Goal: Use online tool/utility: Utilize a website feature to perform a specific function

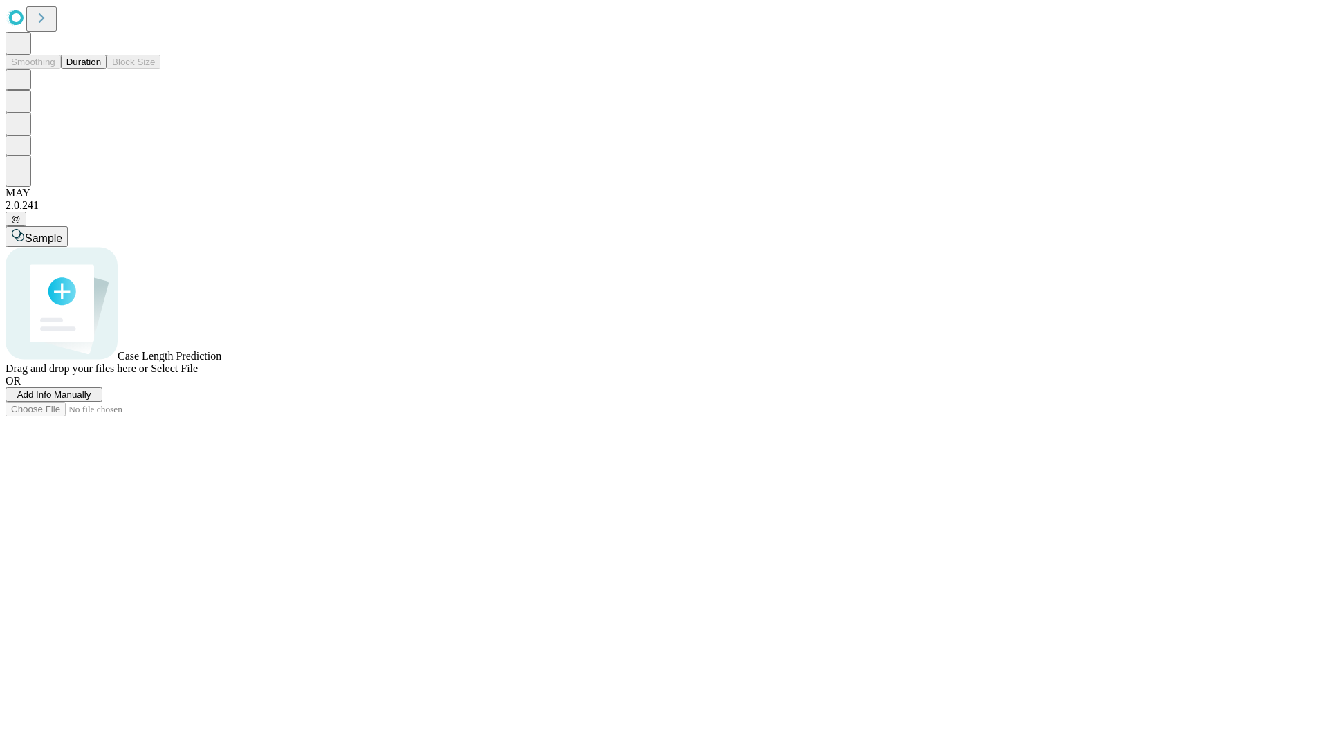
click at [101, 69] on button "Duration" at bounding box center [84, 62] width 46 height 15
click at [62, 232] on span "Sample" at bounding box center [43, 238] width 37 height 12
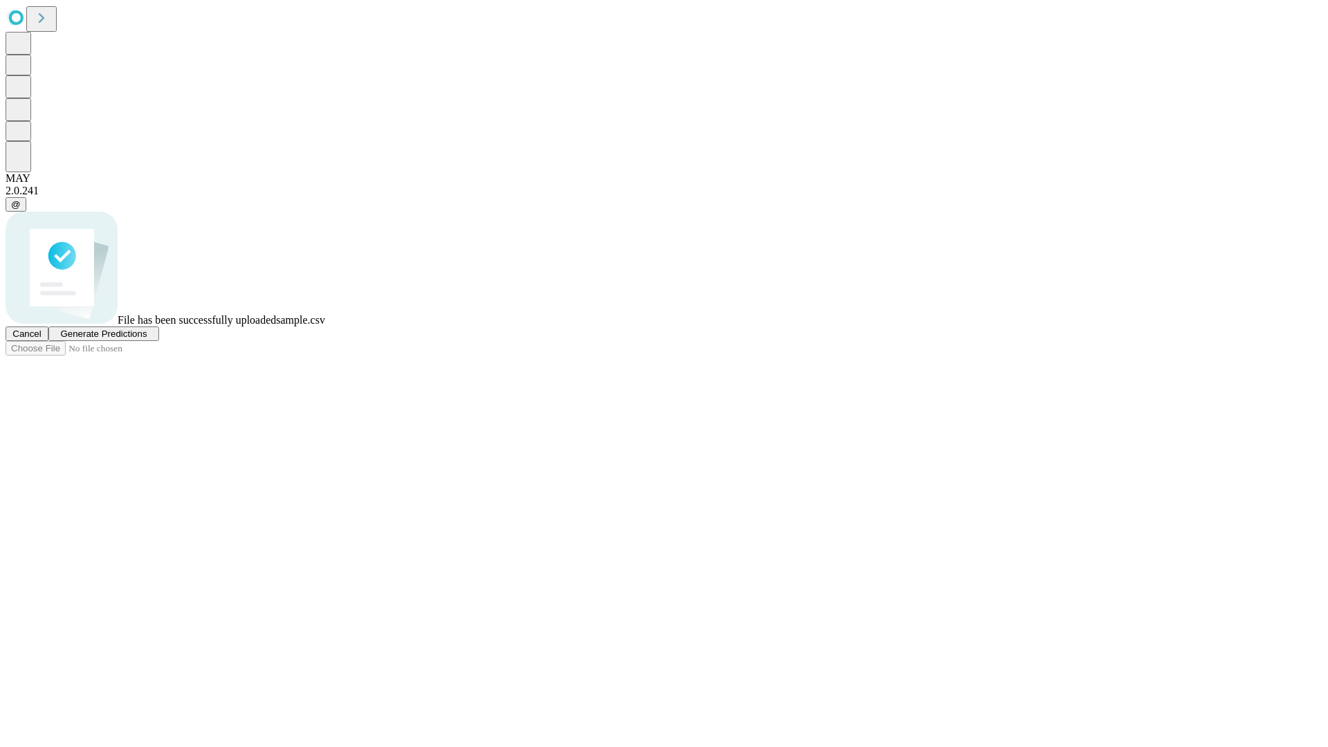
click at [147, 339] on span "Generate Predictions" at bounding box center [103, 333] width 86 height 10
